Goal: Find specific page/section: Find specific page/section

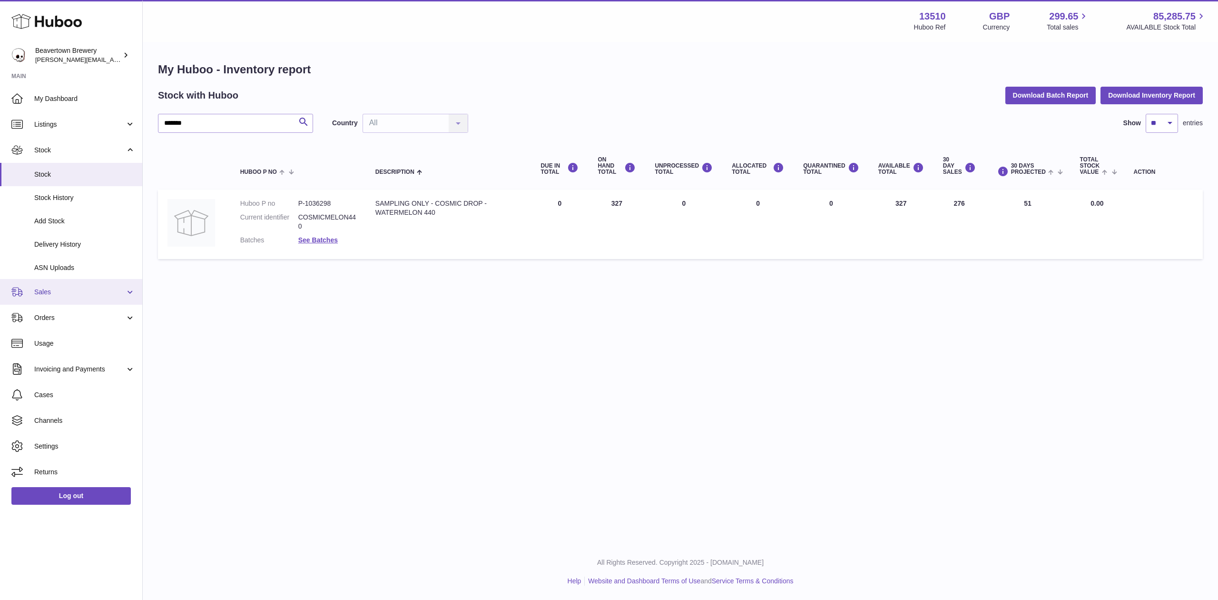
click at [61, 291] on span "Sales" at bounding box center [79, 291] width 91 height 9
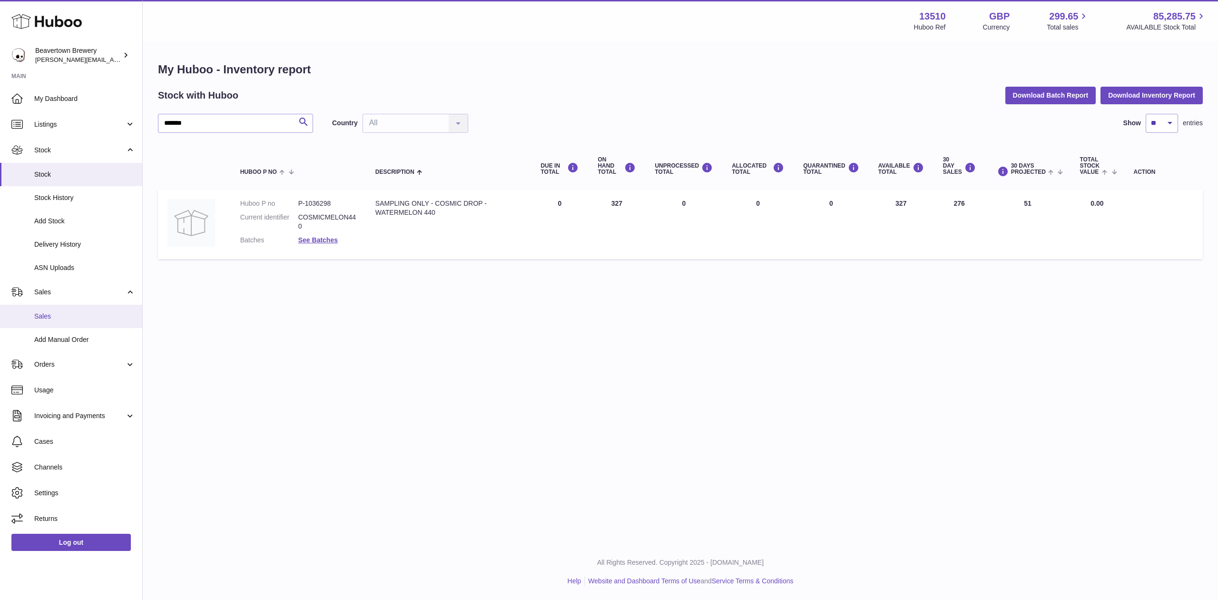
click at [71, 320] on span "Sales" at bounding box center [84, 316] width 101 height 9
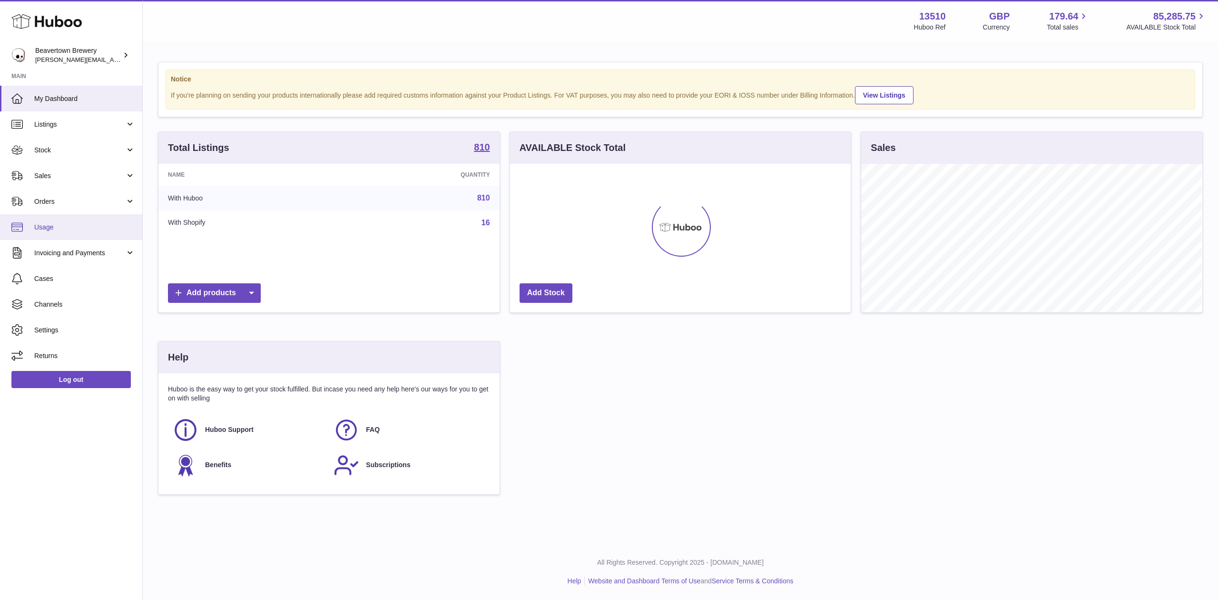
scroll to position [148, 341]
click at [70, 174] on span "Sales" at bounding box center [79, 175] width 91 height 9
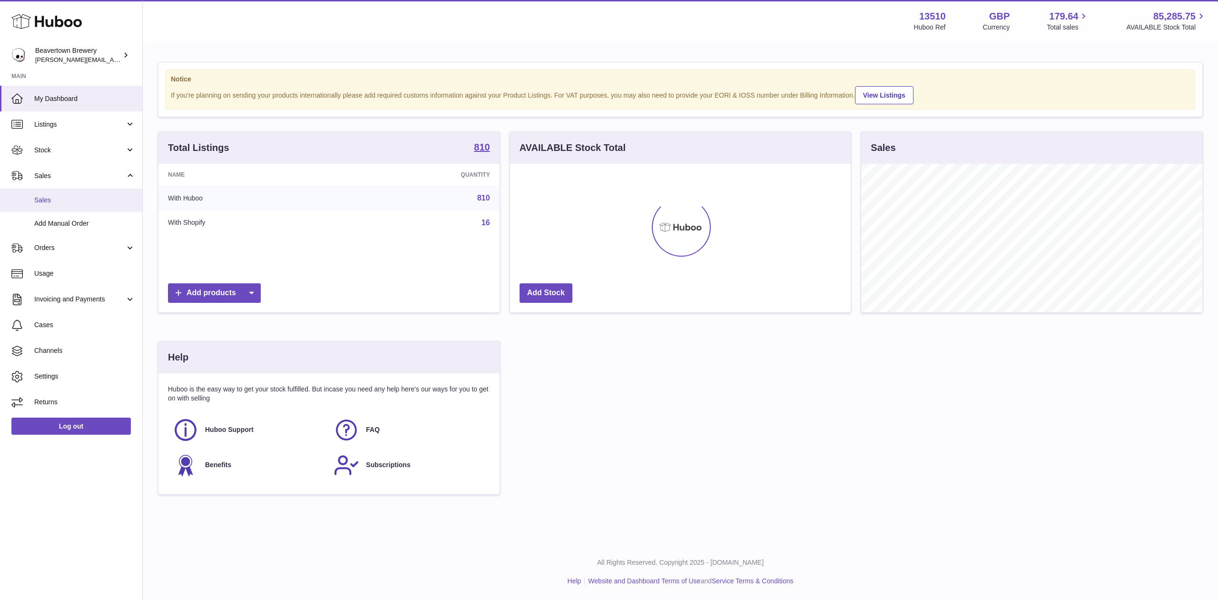
click at [89, 200] on span "Sales" at bounding box center [84, 200] width 101 height 9
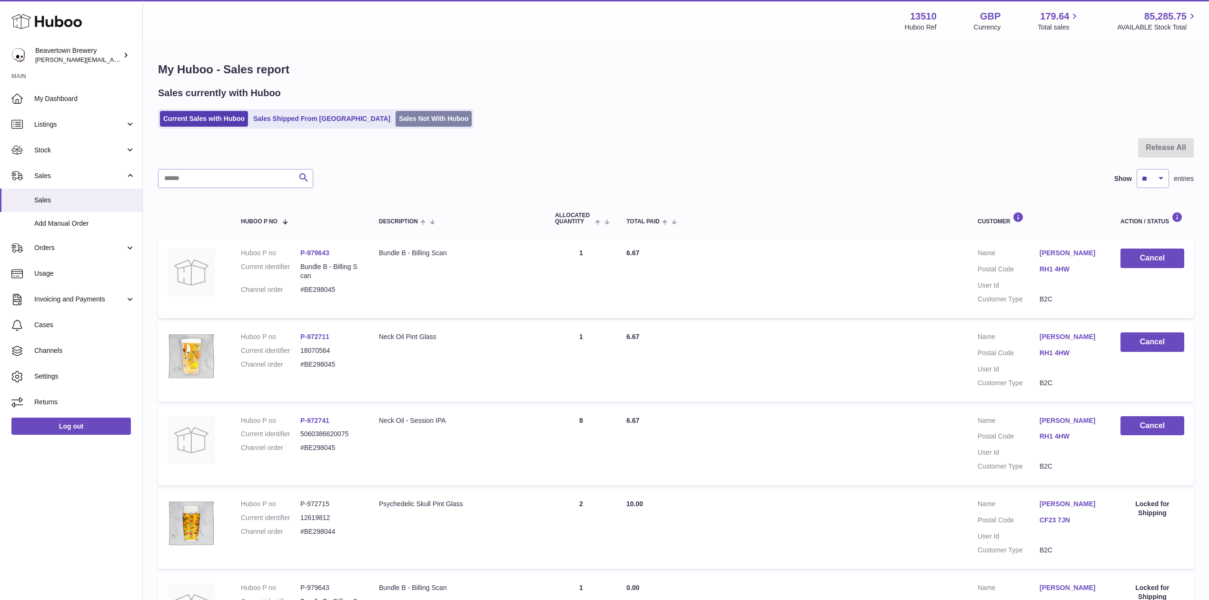
click at [395, 111] on link "Sales Not With Huboo" at bounding box center [433, 119] width 76 height 16
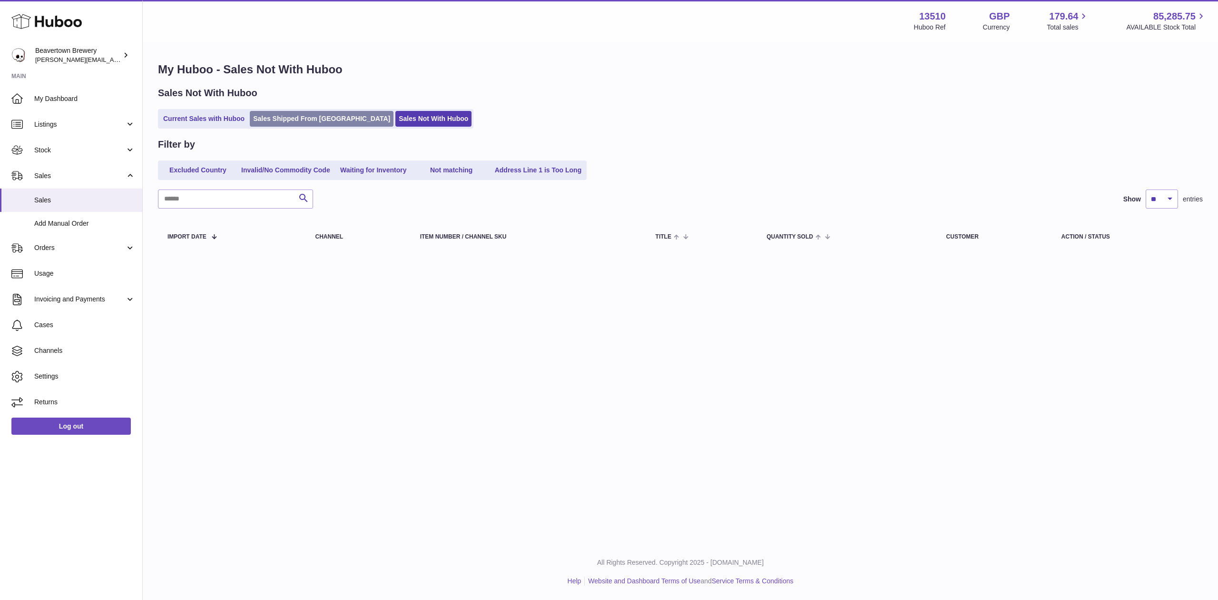
click at [337, 113] on link "Sales Shipped From [GEOGRAPHIC_DATA]" at bounding box center [322, 119] width 144 height 16
